Goal: Information Seeking & Learning: Learn about a topic

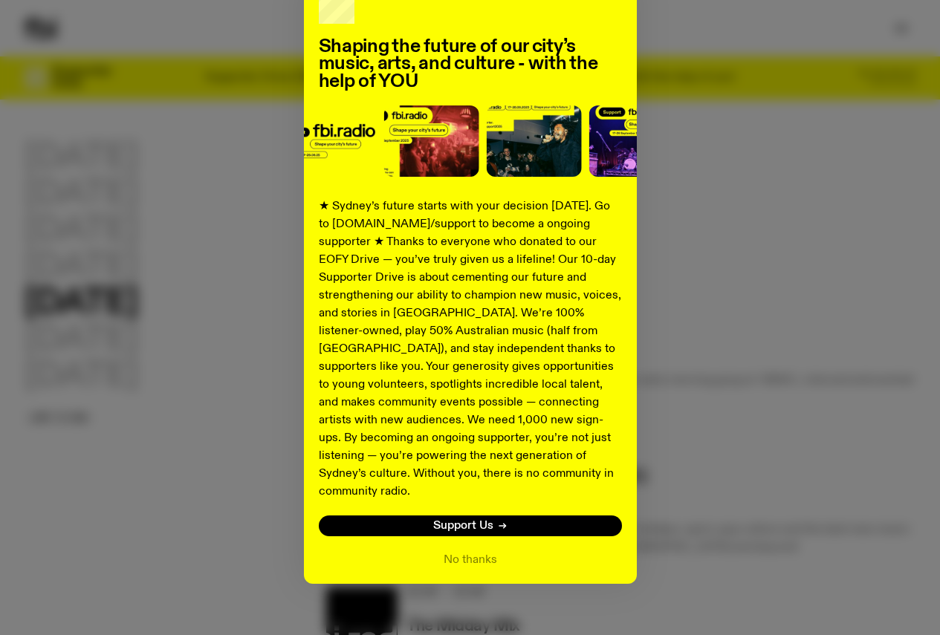
scroll to position [100, 0]
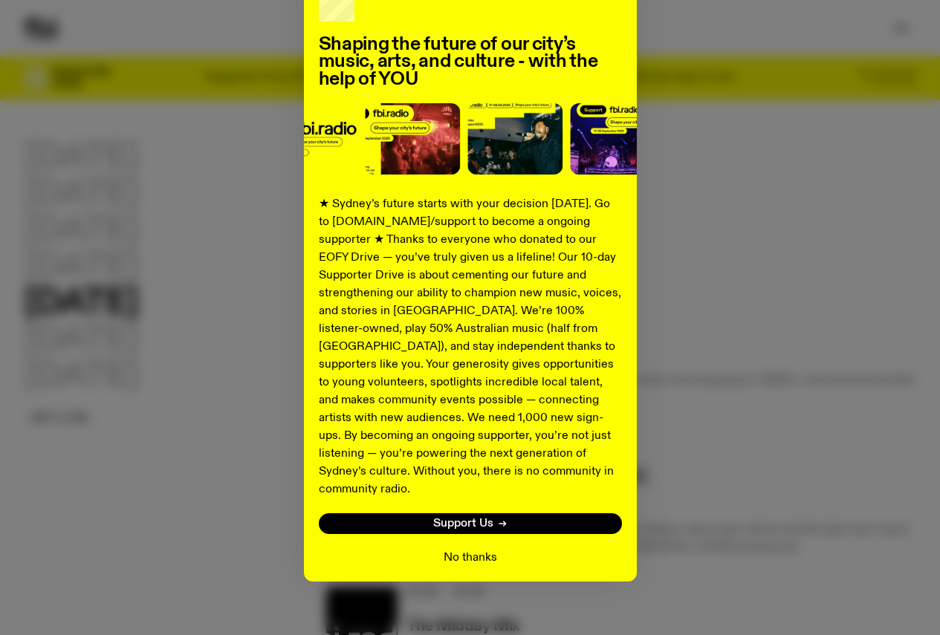
click at [488, 549] on button "No thanks" at bounding box center [469, 558] width 53 height 18
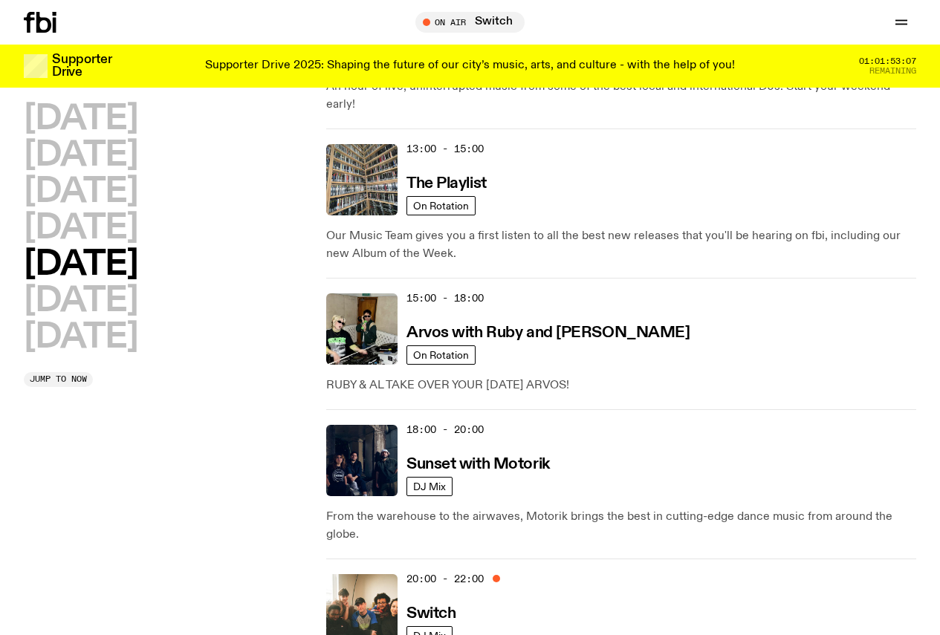
scroll to position [587, 0]
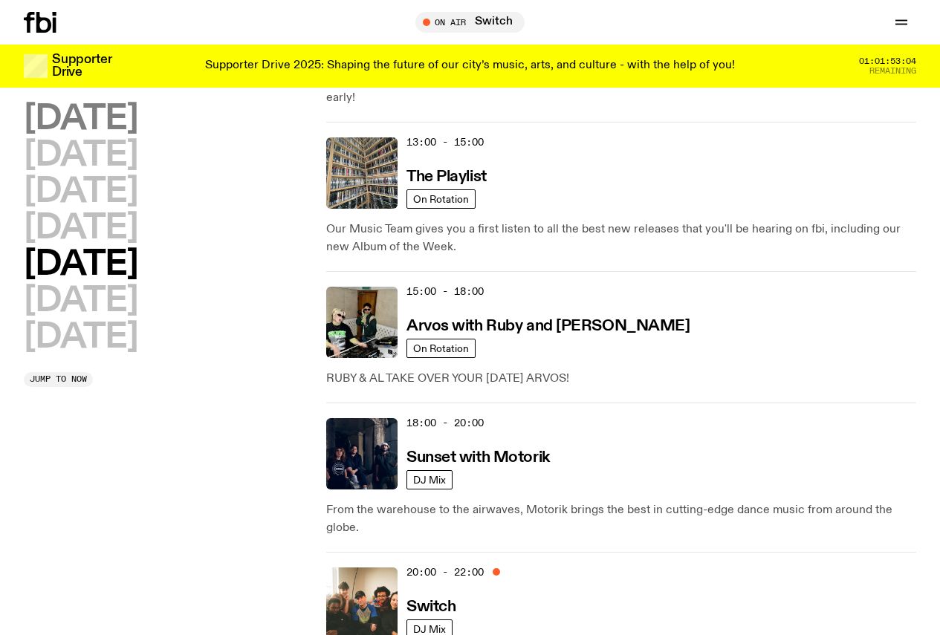
click at [99, 136] on h2 "Monday" at bounding box center [81, 119] width 114 height 33
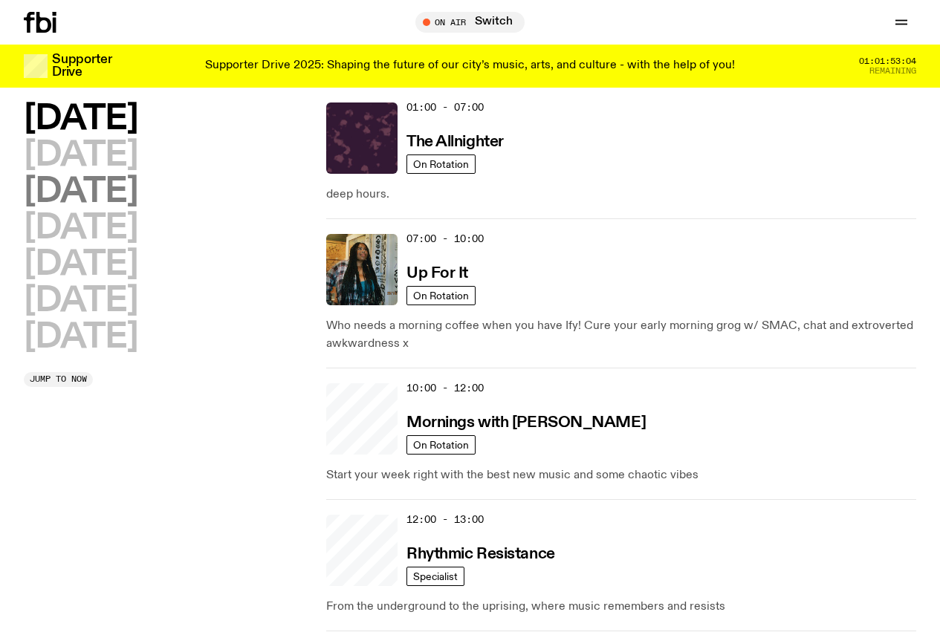
scroll to position [42, 0]
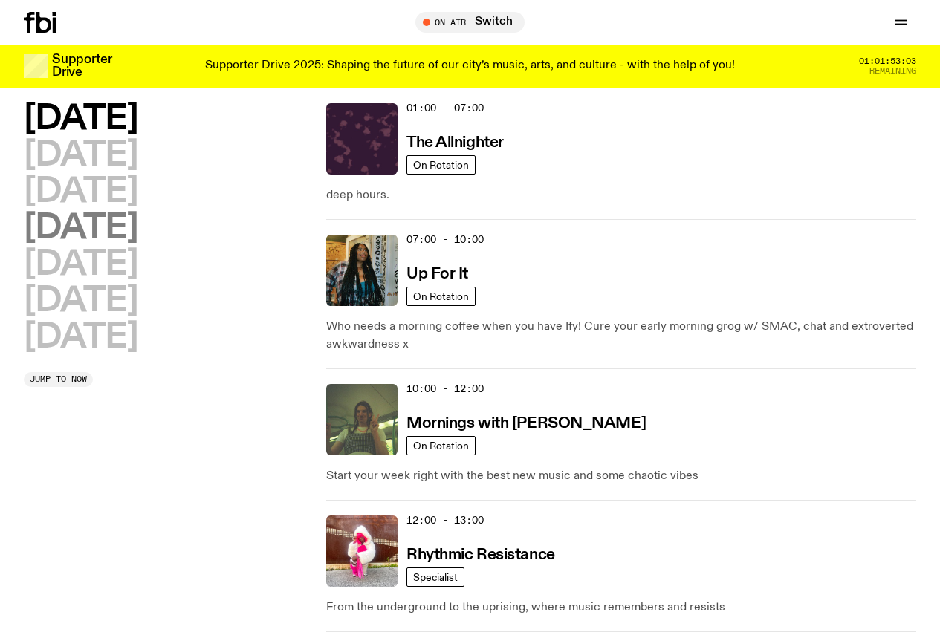
click at [81, 245] on h2 "Thursday" at bounding box center [81, 228] width 114 height 33
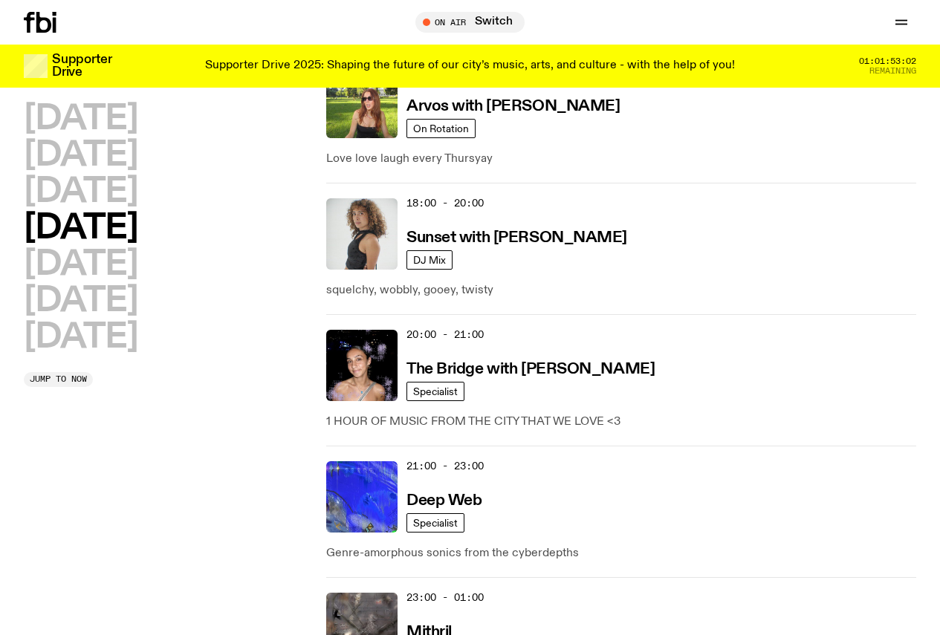
scroll to position [784, 0]
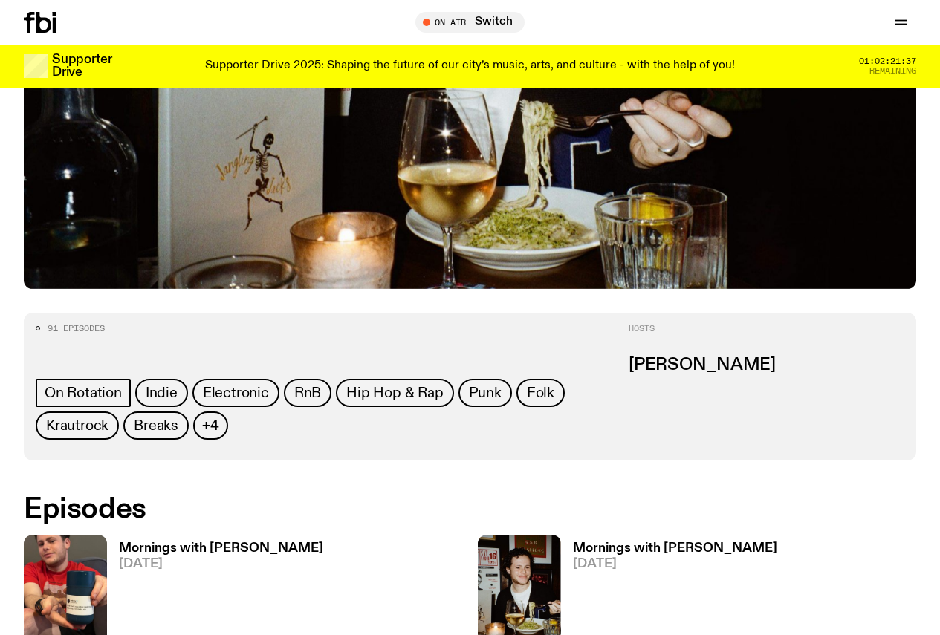
scroll to position [484, 0]
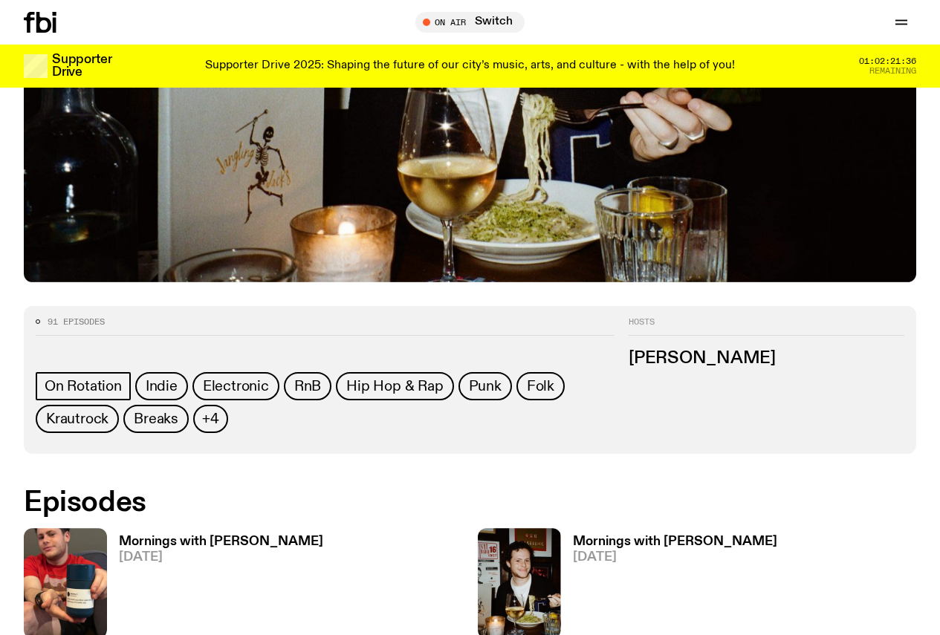
click at [178, 536] on h3 "Mornings with [PERSON_NAME]" at bounding box center [221, 542] width 204 height 13
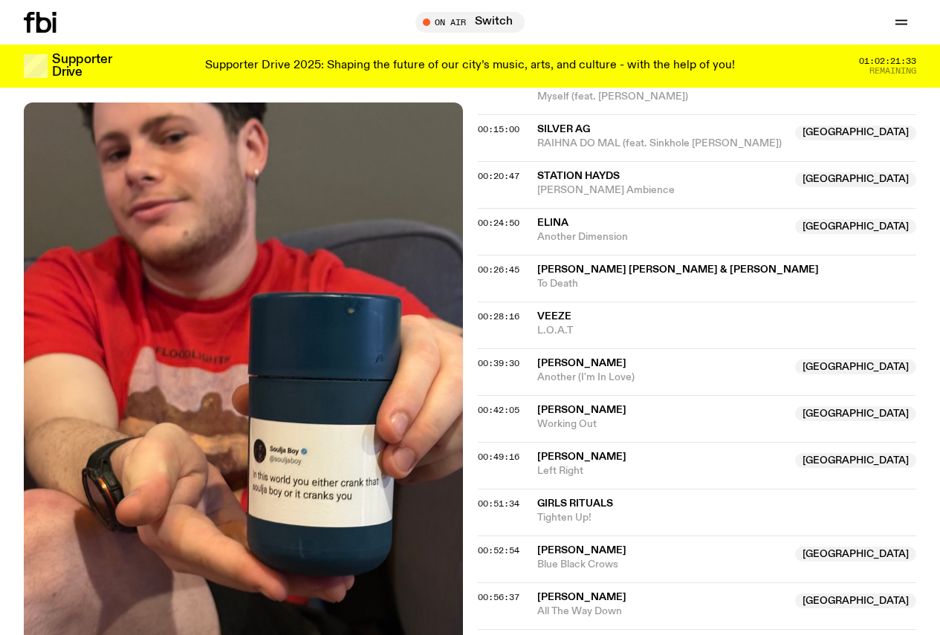
scroll to position [882, 0]
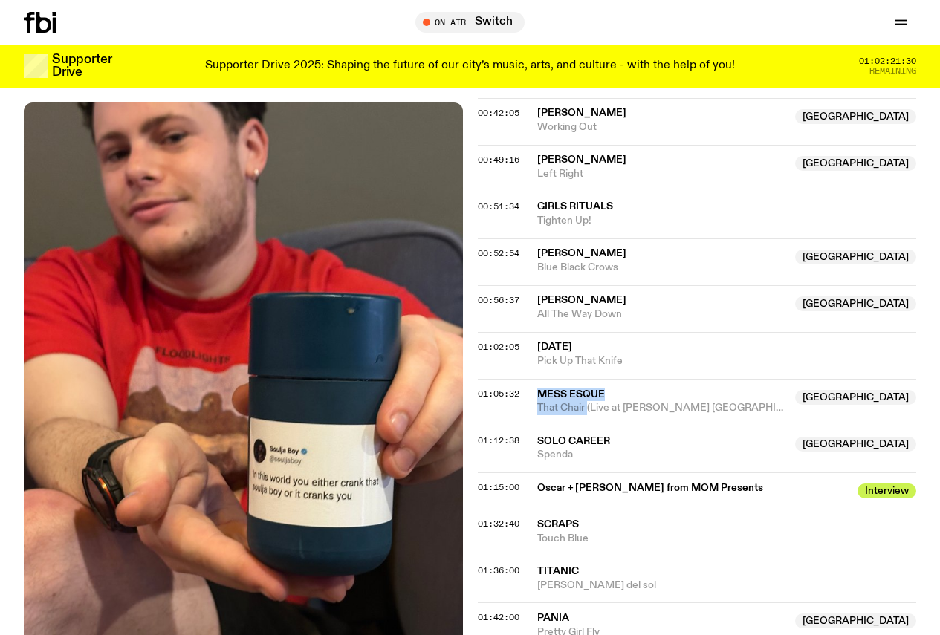
drag, startPoint x: 557, startPoint y: 352, endPoint x: 589, endPoint y: 374, distance: 38.5
click at [589, 388] on div "Mess Esque Australia That Chair (Live at [PERSON_NAME] [GEOGRAPHIC_DATA])" at bounding box center [662, 402] width 250 height 28
copy div "Mess Esque Australia That Chair"
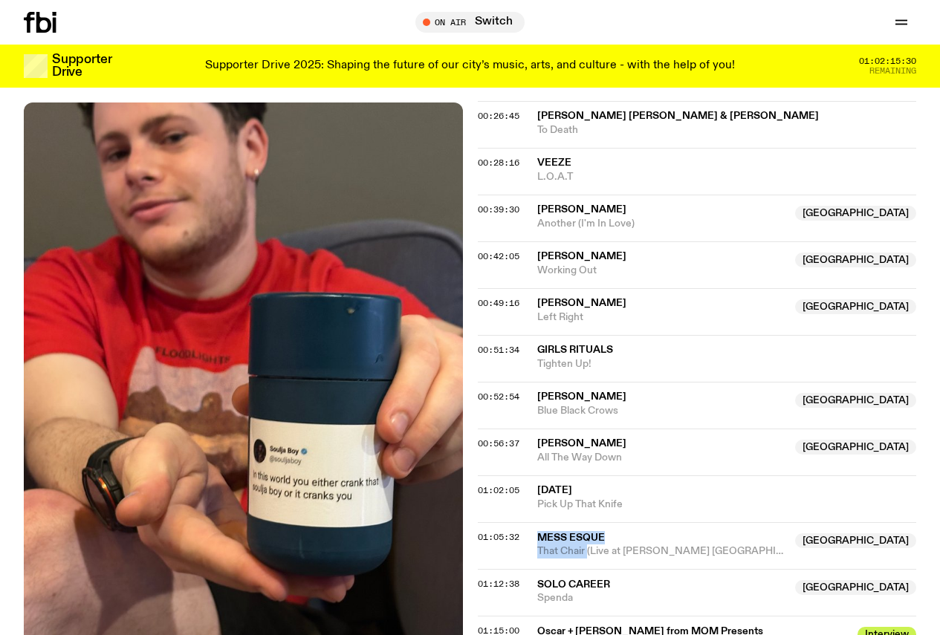
scroll to position [734, 0]
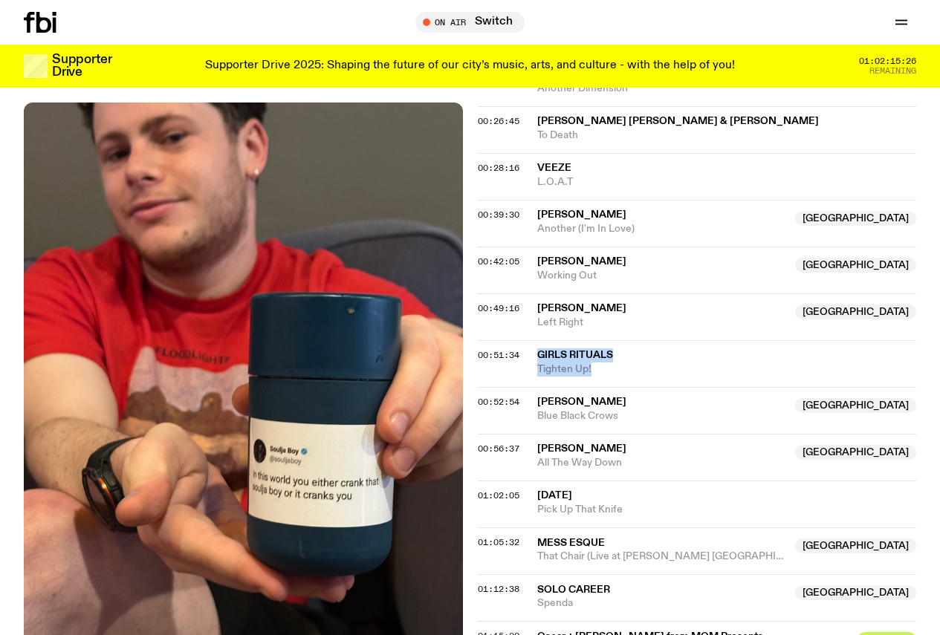
drag, startPoint x: 530, startPoint y: 313, endPoint x: 612, endPoint y: 331, distance: 83.8
click at [612, 340] on div "00:51:34 Girls Rituals Tighten Up!" at bounding box center [697, 363] width 439 height 47
copy div "Girls Rituals Tighten Up!"
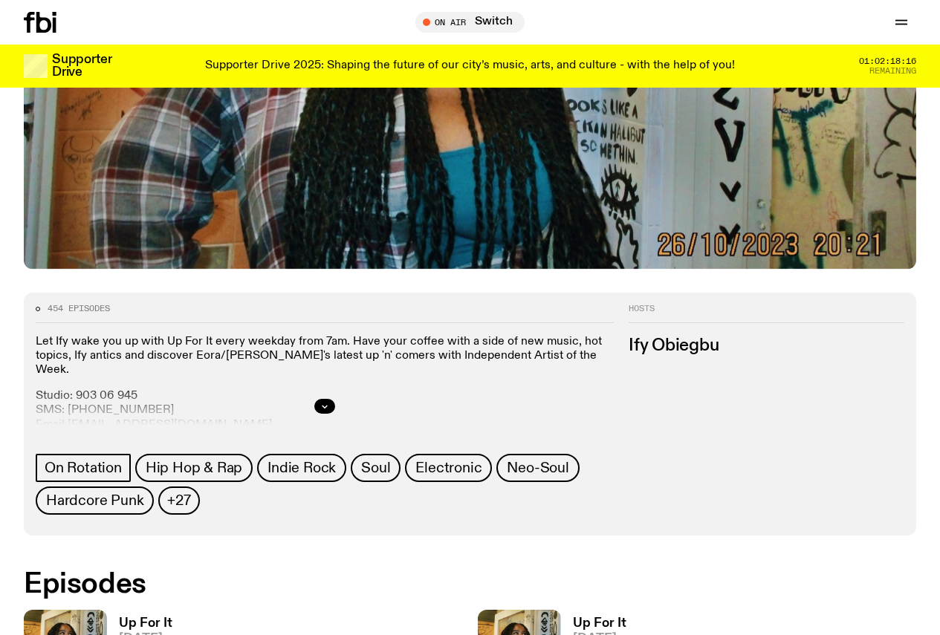
scroll to position [436, 0]
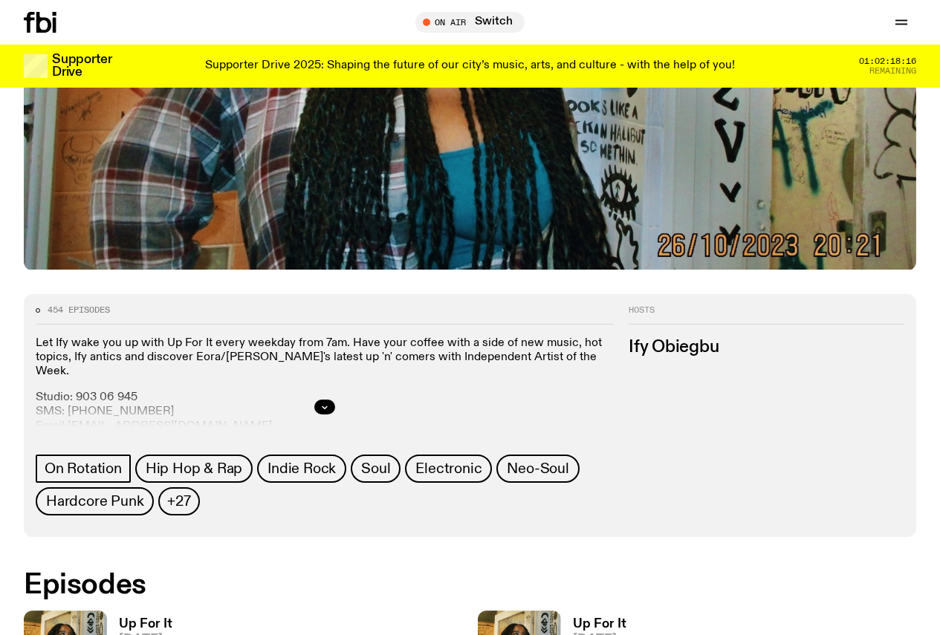
click at [147, 618] on h3 "Up For It" at bounding box center [145, 624] width 53 height 13
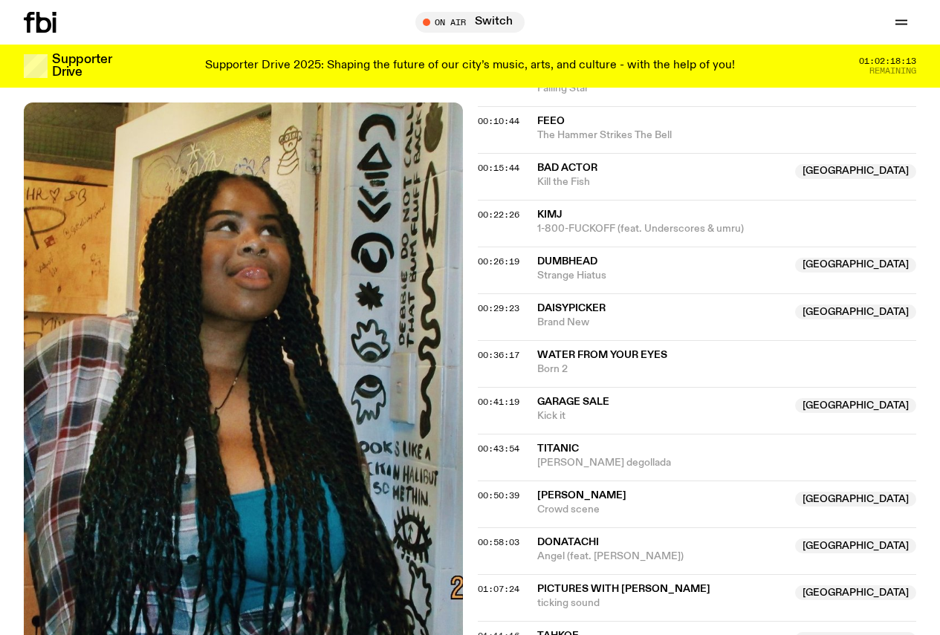
scroll to position [661, 0]
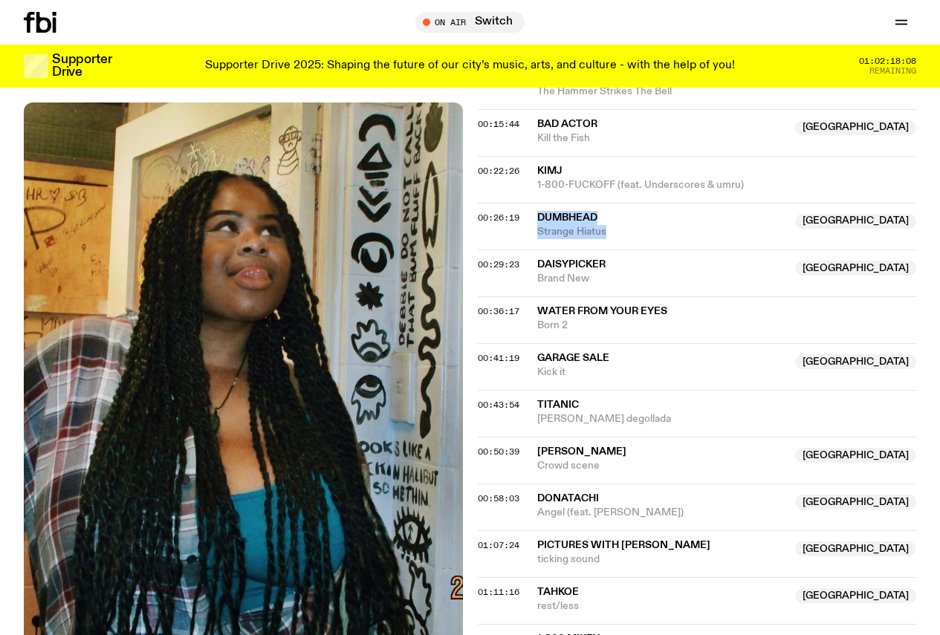
drag, startPoint x: 533, startPoint y: 237, endPoint x: 609, endPoint y: 258, distance: 79.3
click at [609, 250] on div "00:26:19 Dumbhead Australia Strange Hiatus Australia" at bounding box center [697, 226] width 439 height 47
copy div "Dumbhead Australia Strange Hiatus"
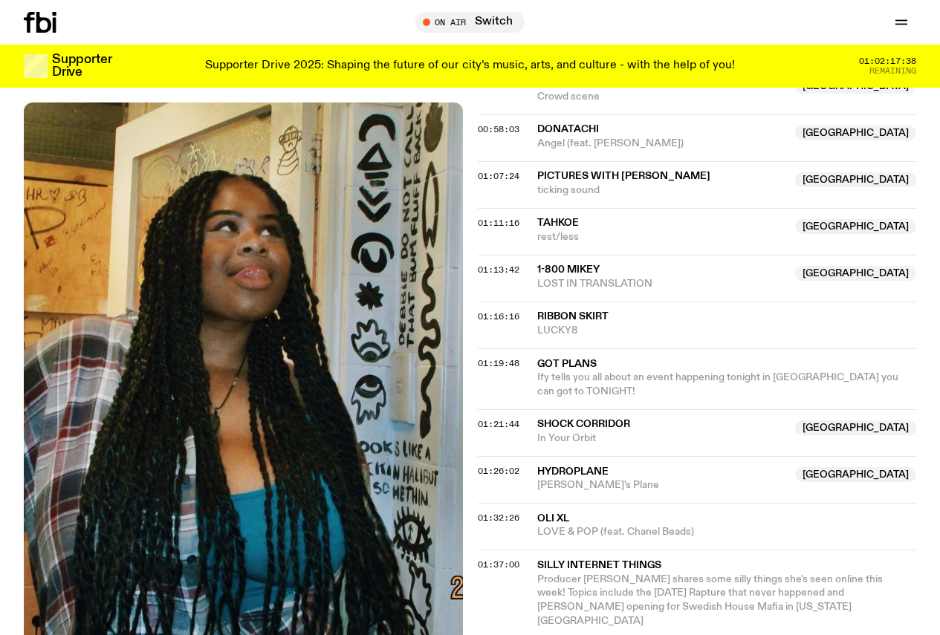
scroll to position [1032, 0]
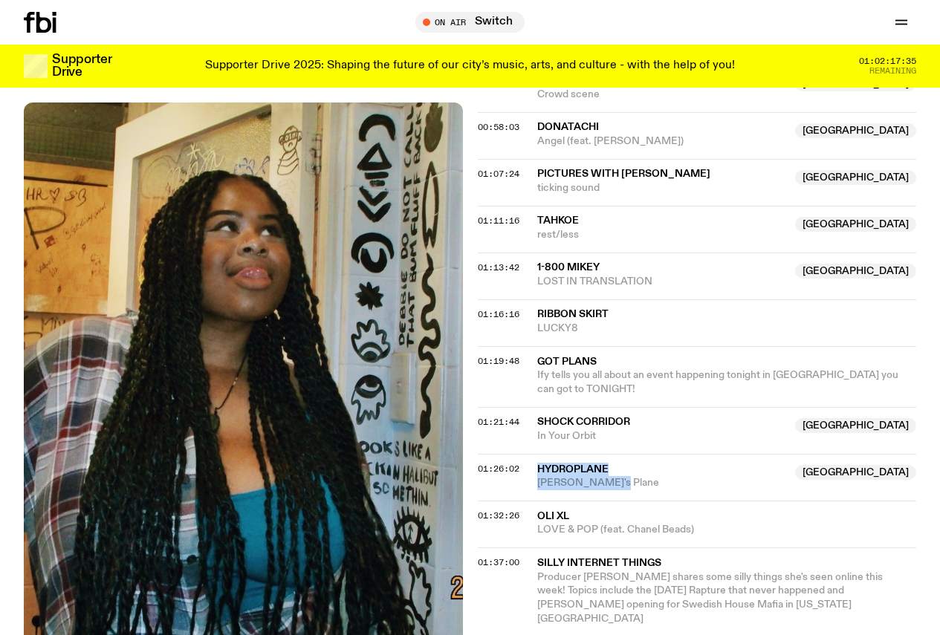
drag, startPoint x: 530, startPoint y: 492, endPoint x: 621, endPoint y: 503, distance: 91.3
click at [621, 501] on div "01:26:02 Hydroplane NSW Houdini's Plane NSW" at bounding box center [697, 477] width 439 height 47
copy div "Hydroplane NSW Houdini's Plane"
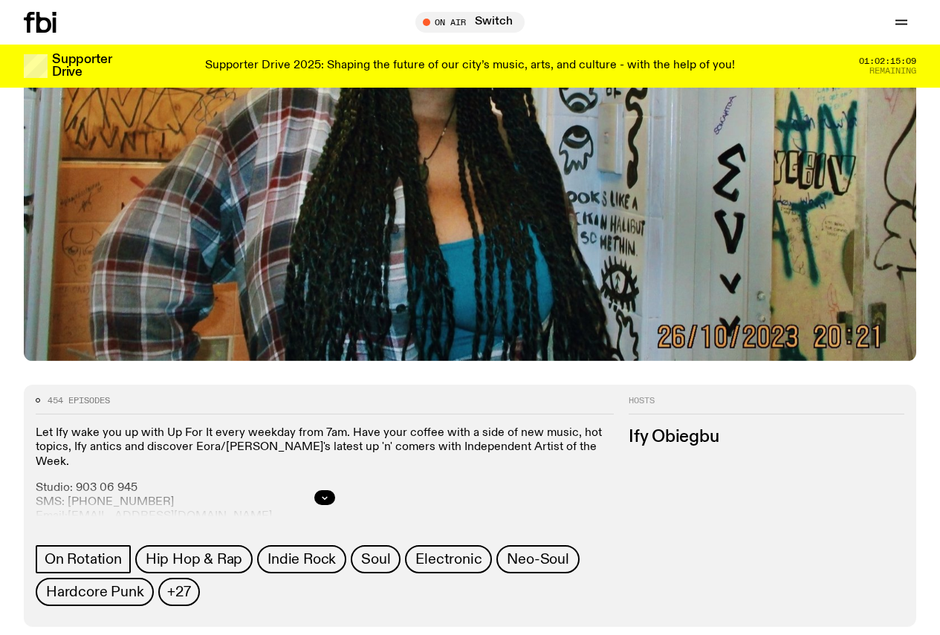
scroll to position [362, 0]
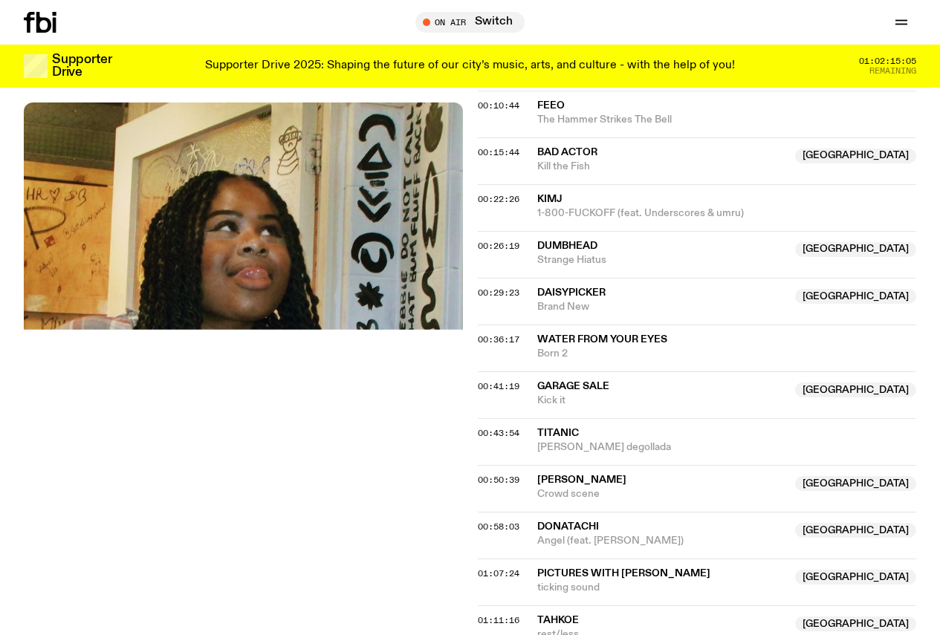
scroll to position [660, 0]
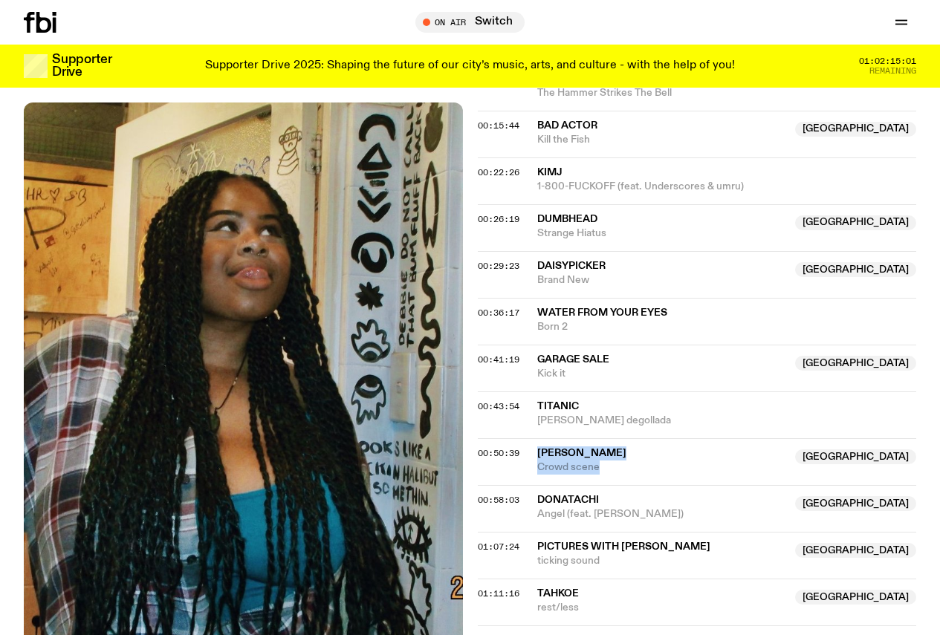
drag, startPoint x: 533, startPoint y: 473, endPoint x: 610, endPoint y: 488, distance: 78.7
click at [610, 485] on div "00:50:39 Hannah McKittrick Australia Crowd scene Australia" at bounding box center [697, 461] width 439 height 47
copy div "Hannah McKittrick Australia Crowd scene"
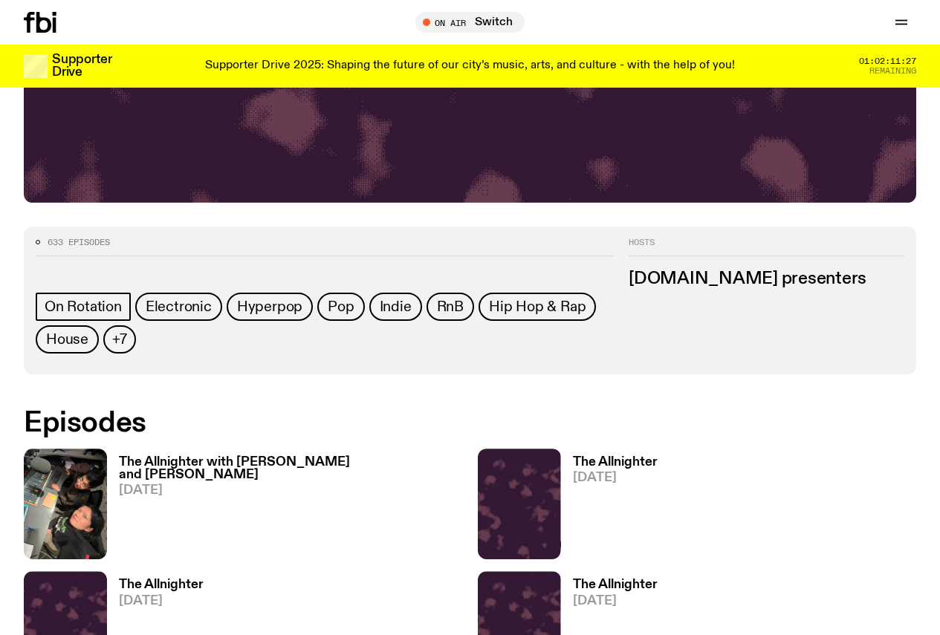
scroll to position [511, 0]
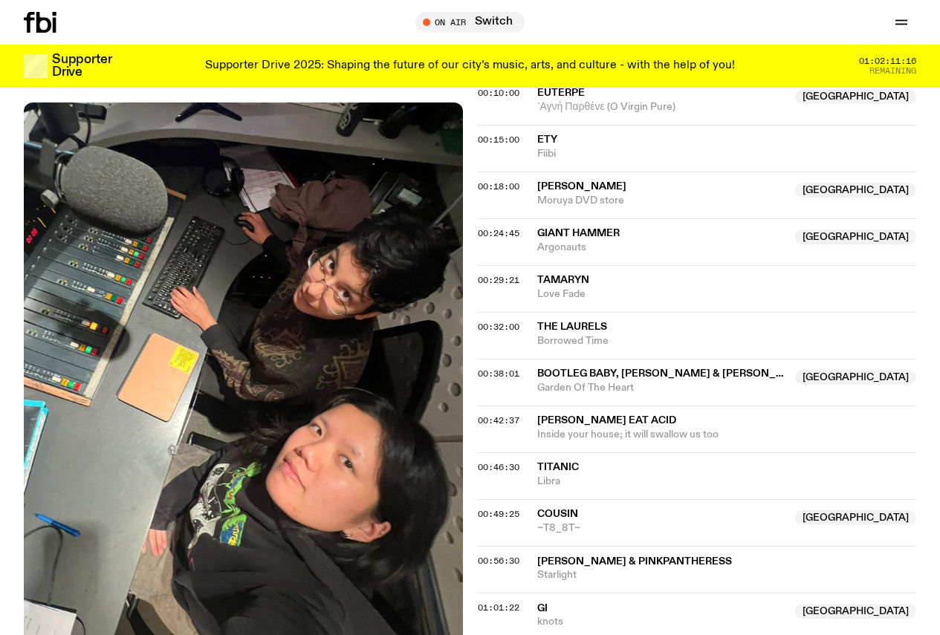
scroll to position [808, 0]
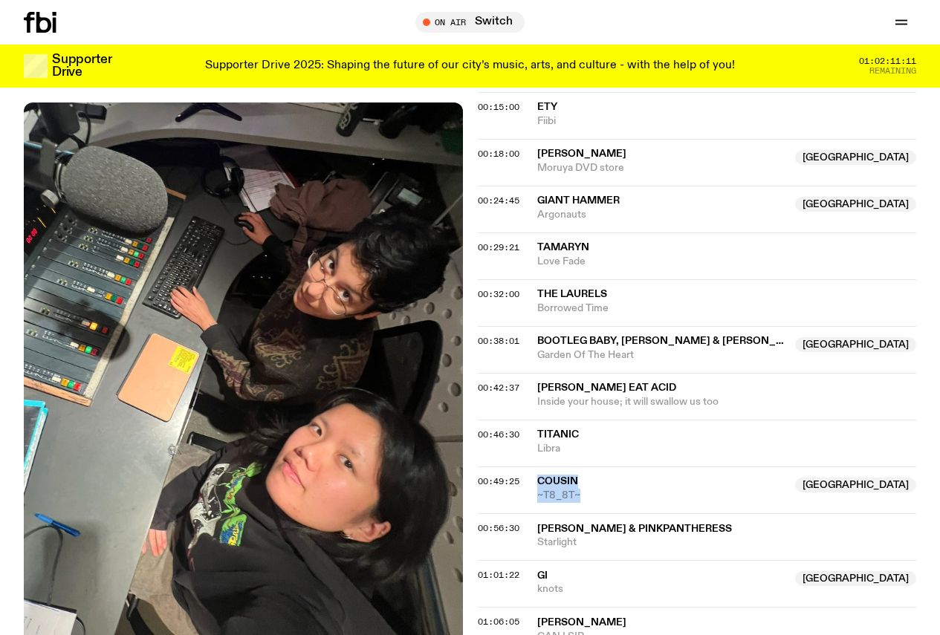
drag, startPoint x: 538, startPoint y: 446, endPoint x: 581, endPoint y: 460, distance: 45.3
click at [581, 475] on div "Cousin NSW ~T8_8T~" at bounding box center [662, 489] width 250 height 28
copy div "Cousin NSW ~T8_8T~"
click at [556, 489] on span "~T8_8T~" at bounding box center [662, 496] width 250 height 14
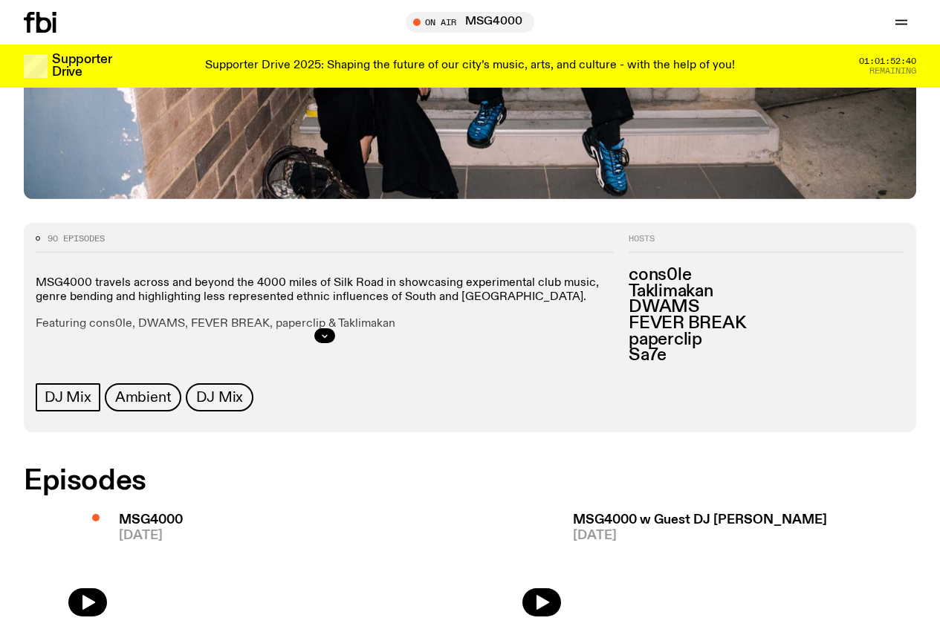
scroll to position [510, 0]
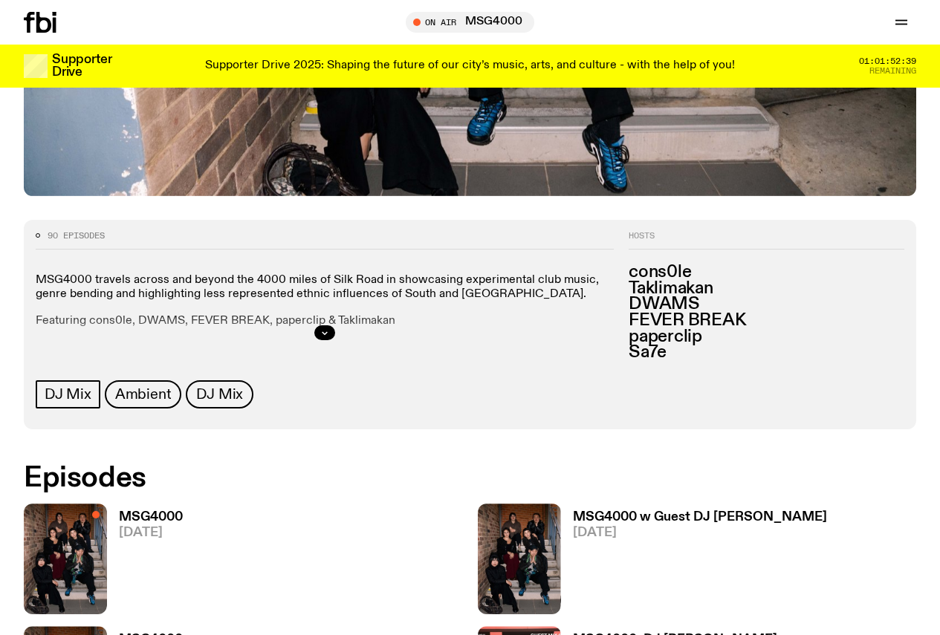
click at [128, 504] on div "MSG4000 [DATE]" at bounding box center [145, 559] width 76 height 111
click at [137, 511] on h3 "MSG4000" at bounding box center [151, 517] width 64 height 13
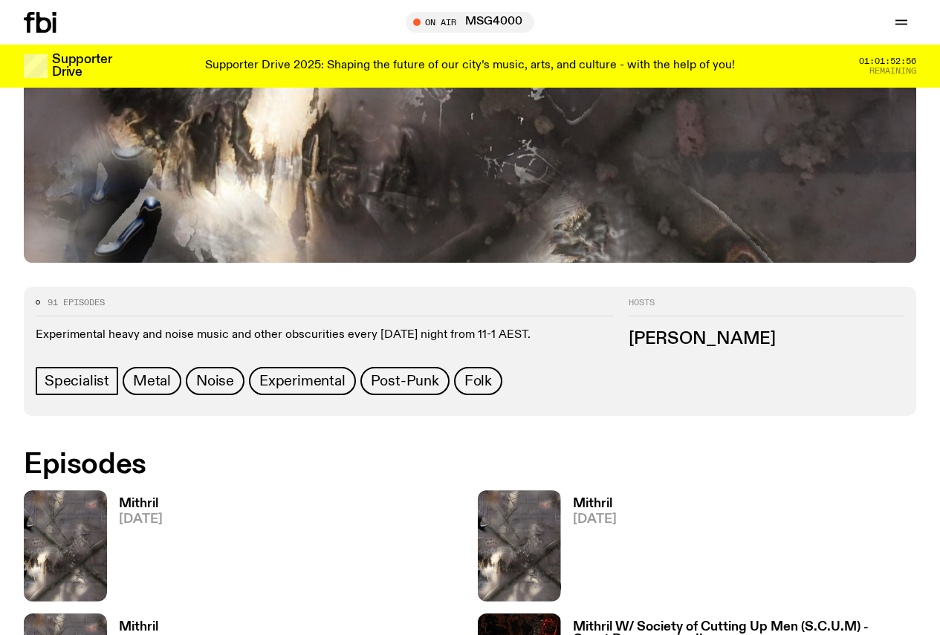
scroll to position [440, 0]
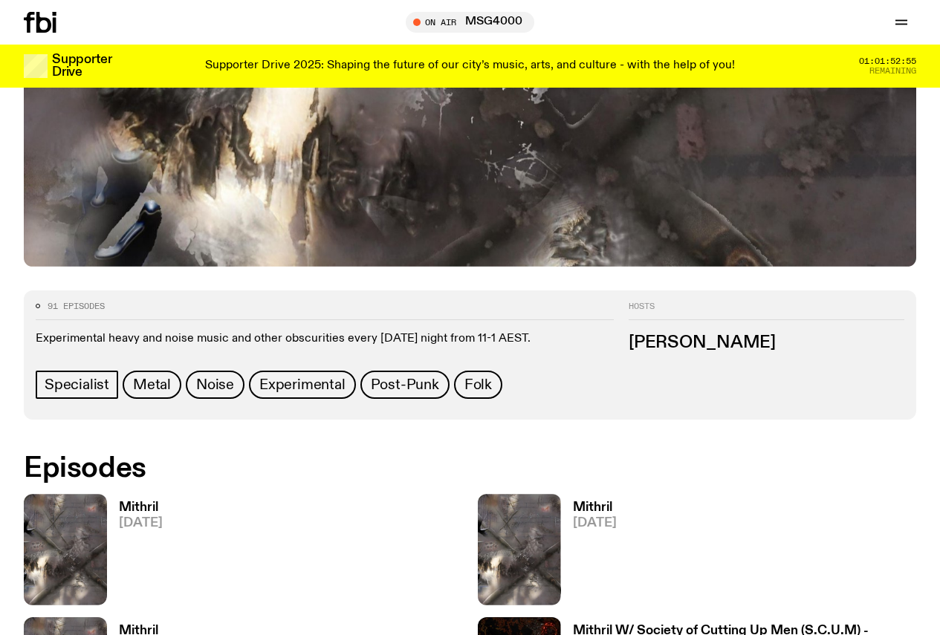
click at [134, 501] on link "Mithril [DATE]" at bounding box center [135, 552] width 56 height 103
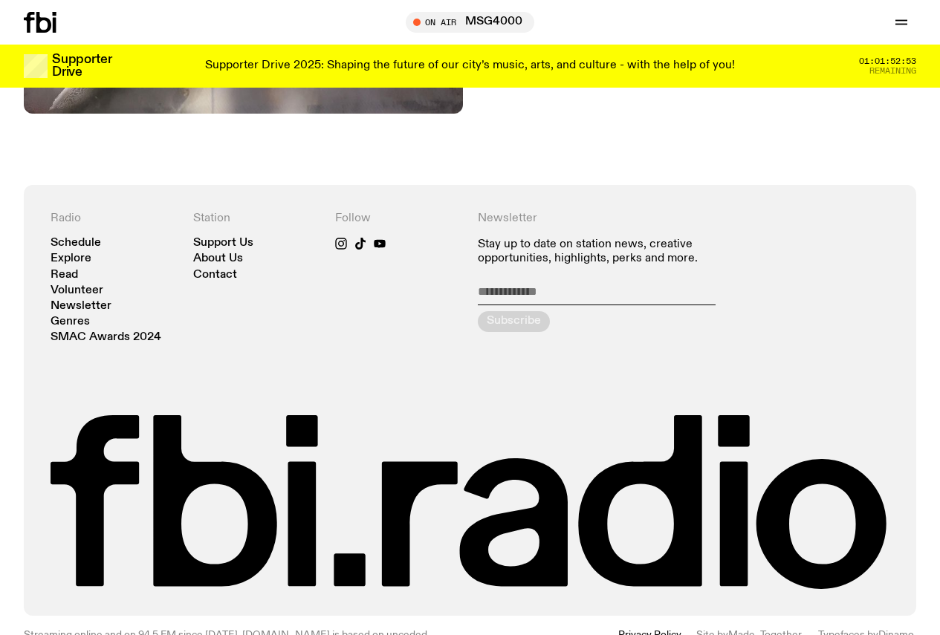
scroll to position [217, 0]
